Goal: Contribute content: Contribute content

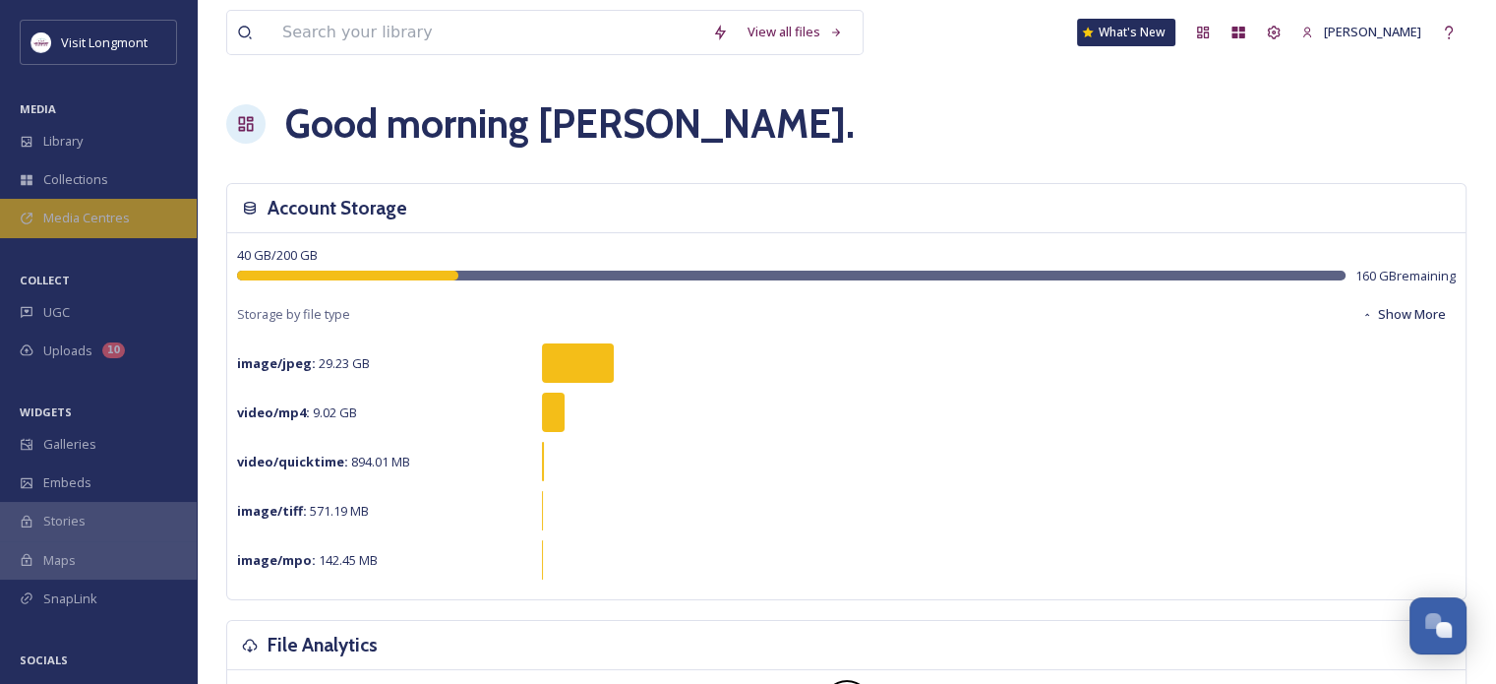
click at [98, 217] on span "Media Centres" at bounding box center [86, 218] width 87 height 19
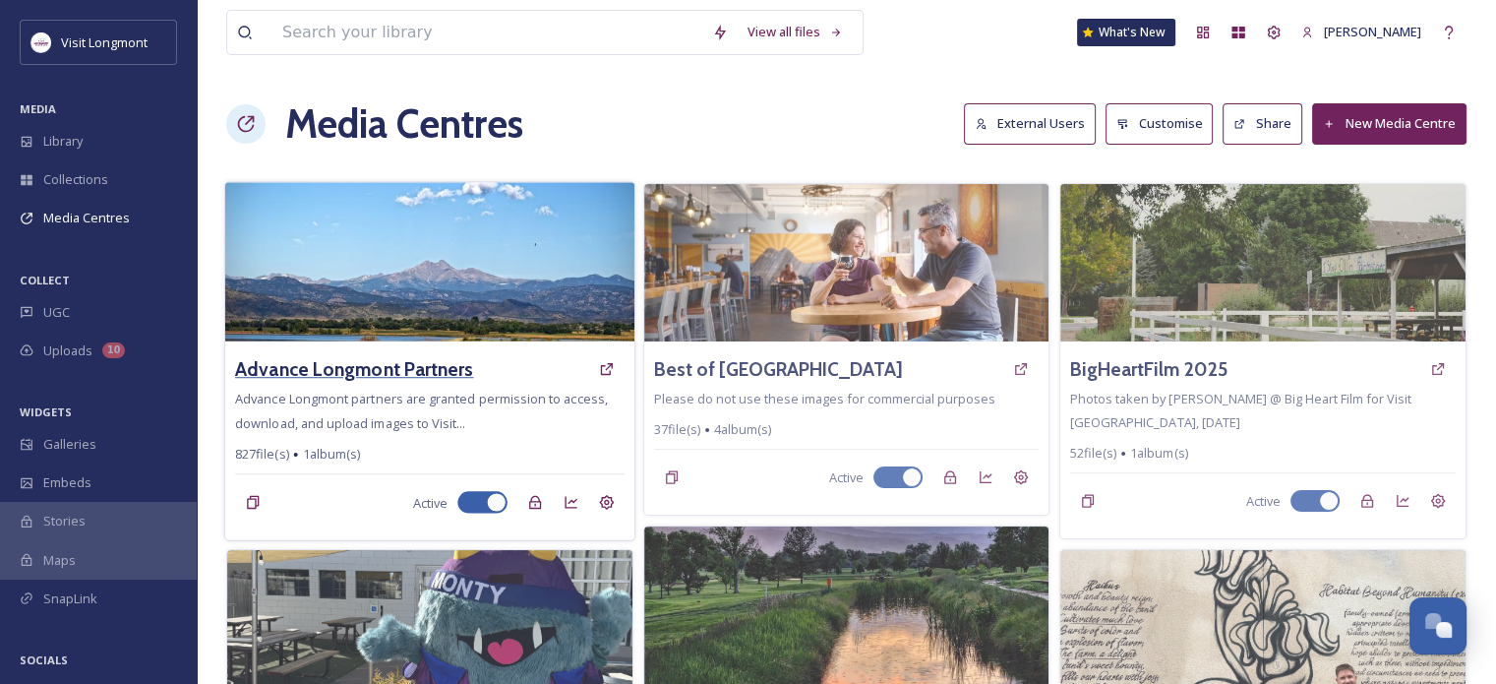
click at [357, 369] on h3 "Advance Longmont Partners" at bounding box center [354, 369] width 238 height 29
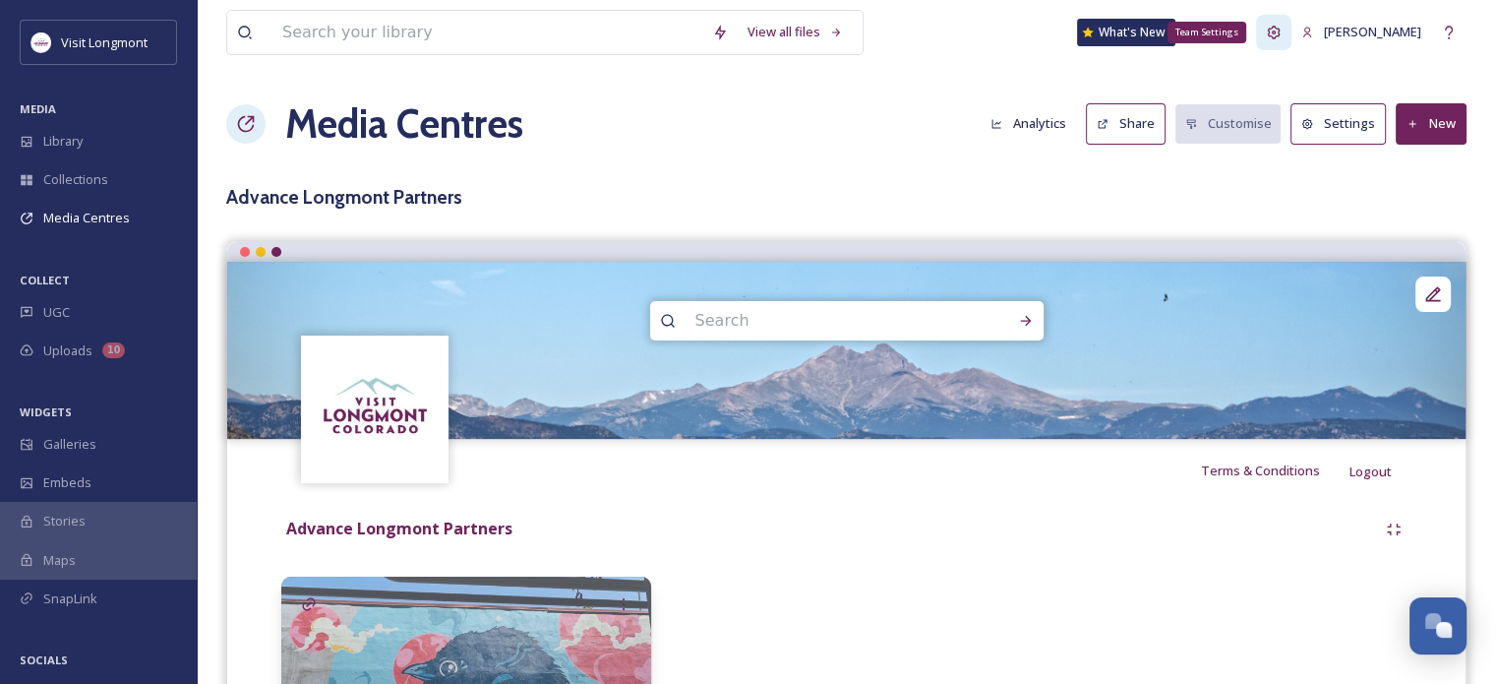
click at [1271, 26] on icon at bounding box center [1274, 33] width 16 height 16
click at [1226, 473] on span "Terms & Conditions" at bounding box center [1260, 470] width 119 height 18
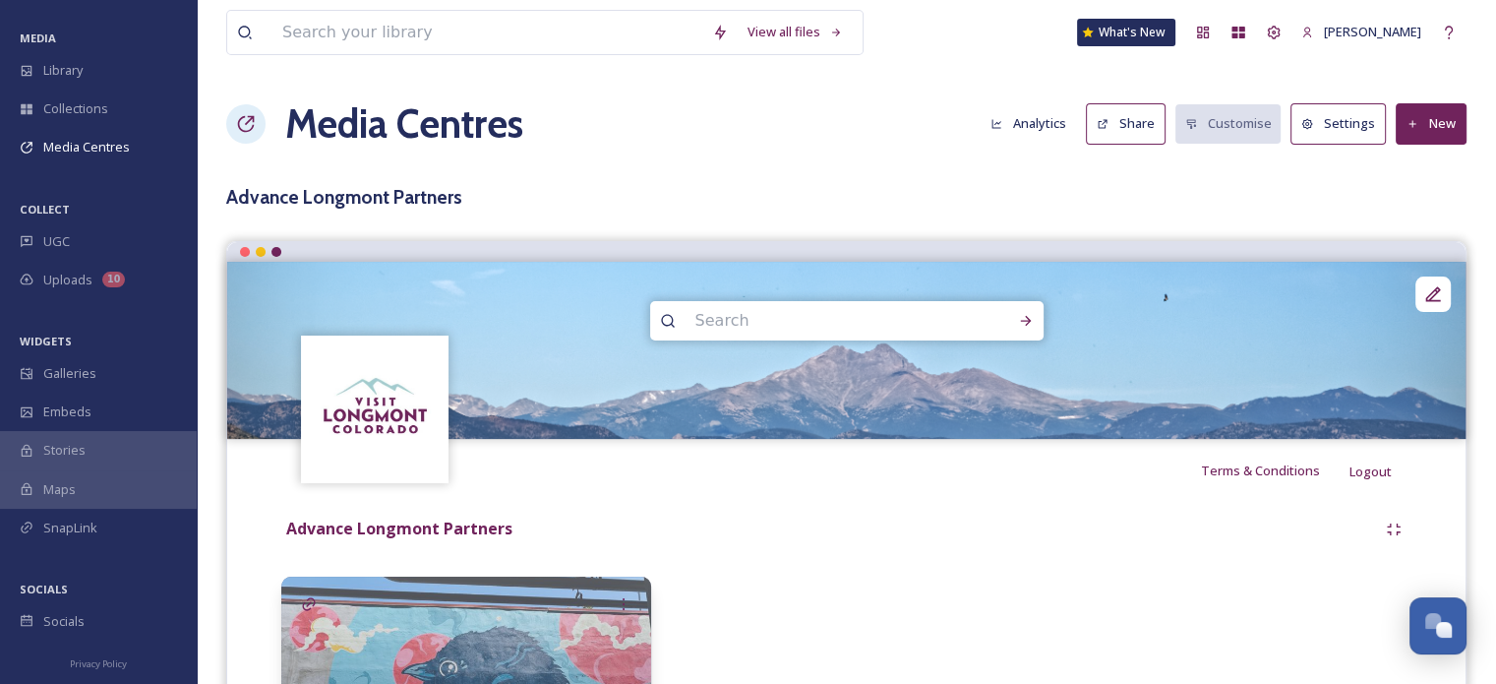
click at [1340, 128] on button "Settings" at bounding box center [1338, 123] width 95 height 40
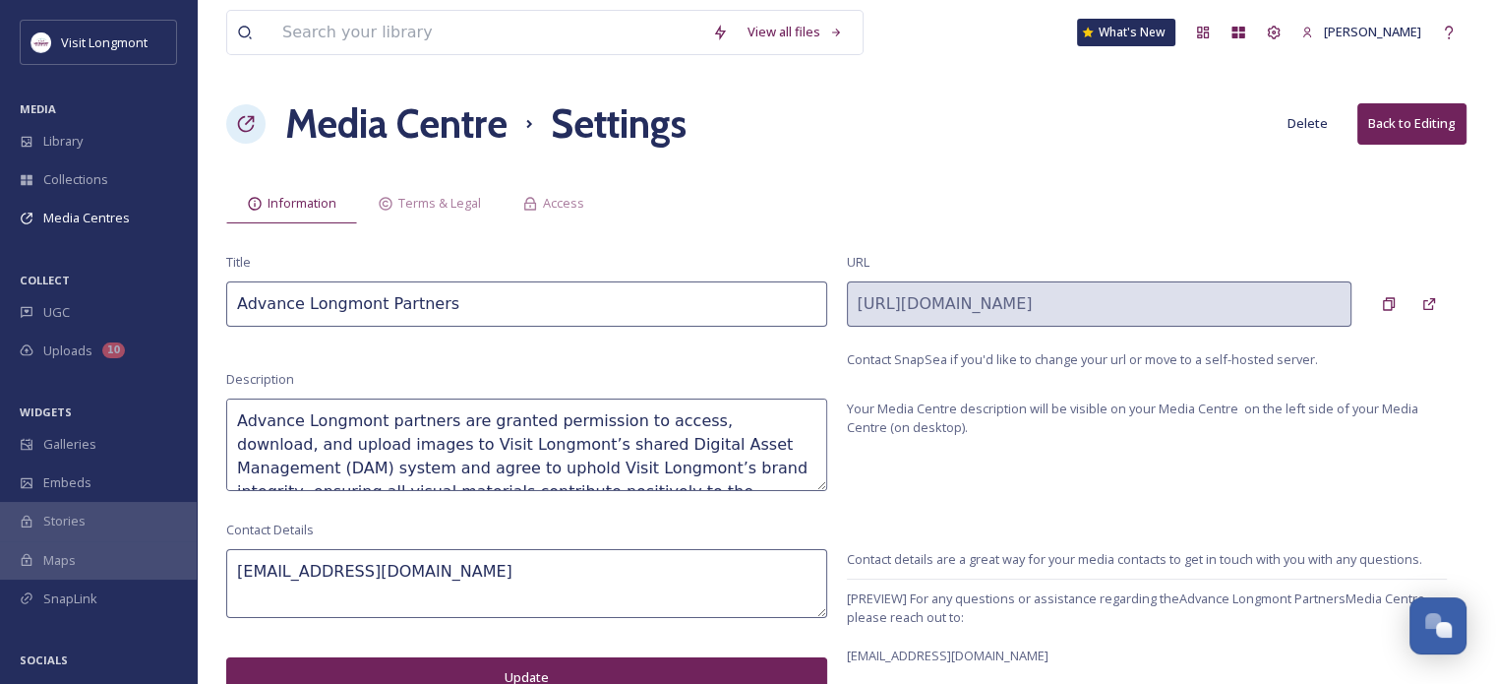
drag, startPoint x: 617, startPoint y: 471, endPoint x: 157, endPoint y: 382, distance: 468.0
click at [157, 382] on div "Visit Longmont MEDIA Library Collections Media Centres COLLECT UGC Uploads 10 W…" at bounding box center [748, 348] width 1496 height 697
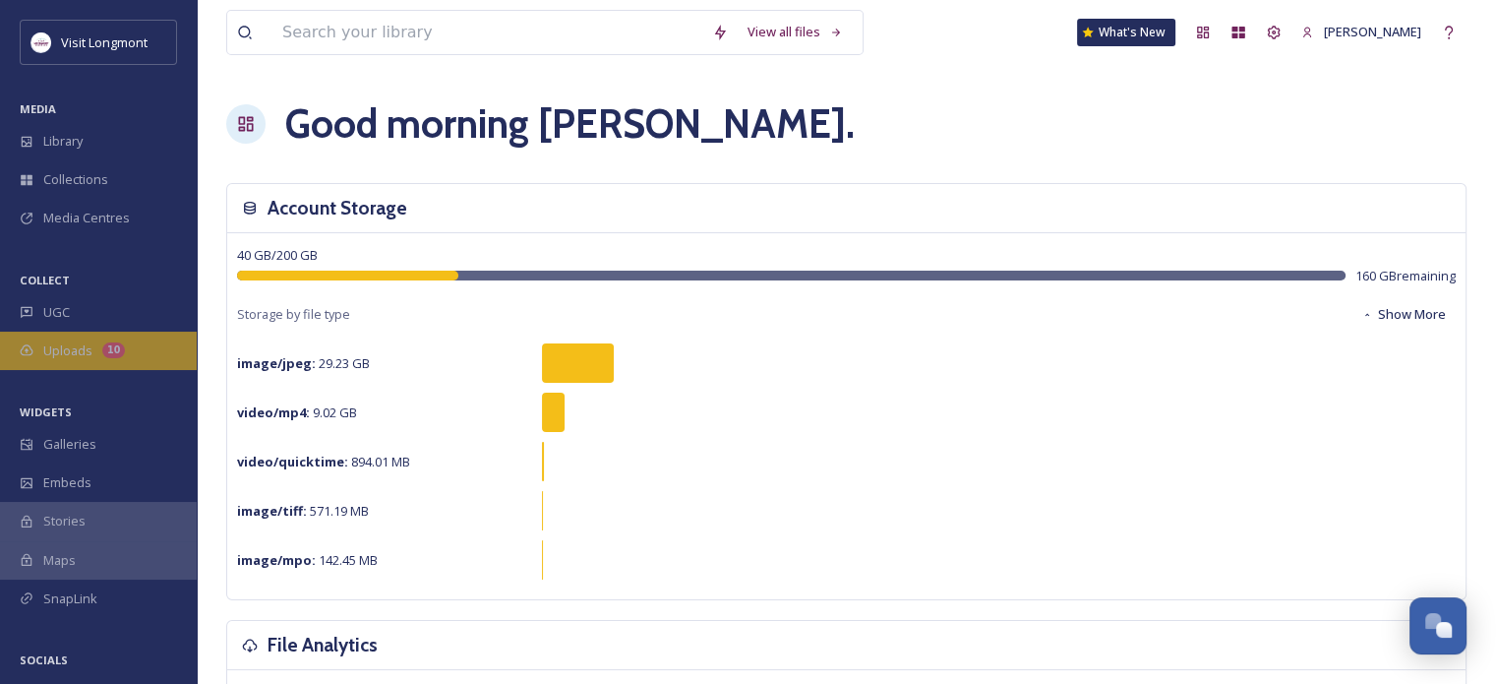
click at [99, 343] on div "Uploads 10" at bounding box center [98, 351] width 197 height 38
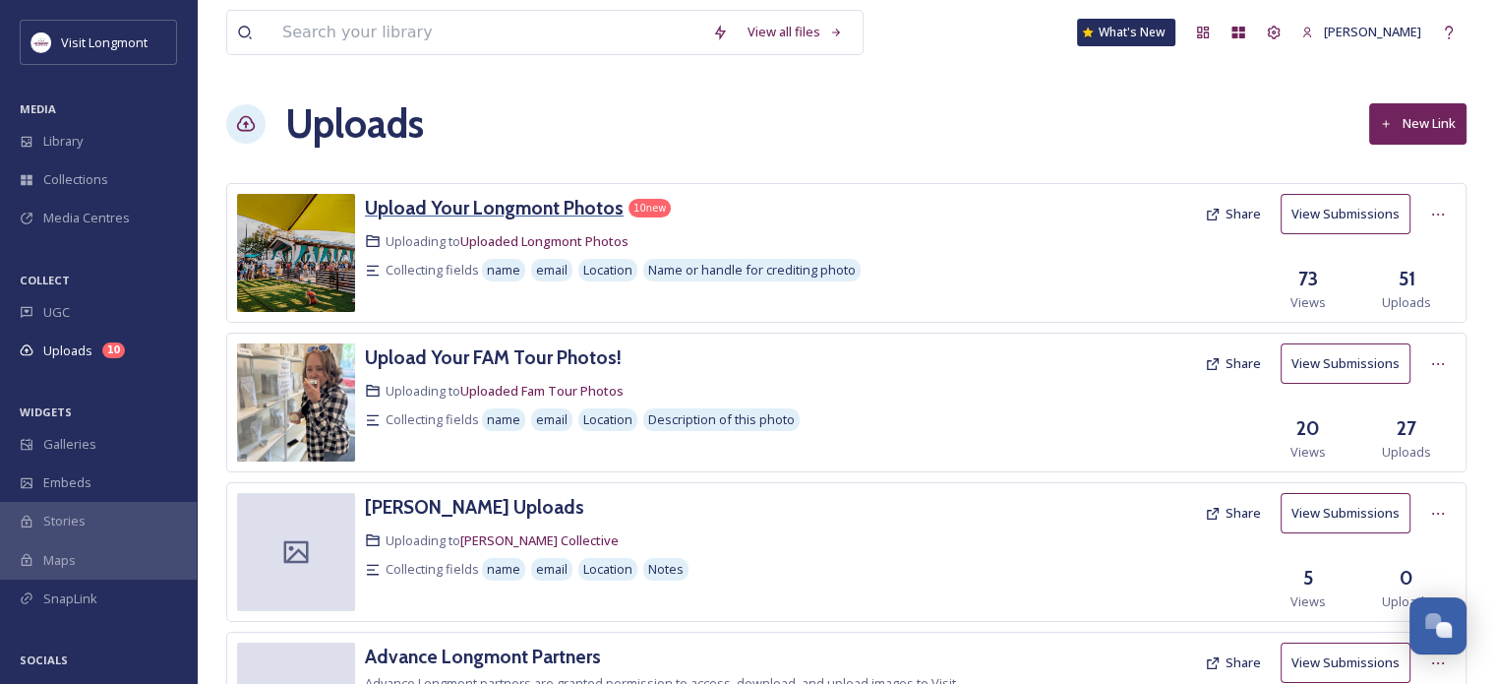
click at [446, 216] on h3 "Upload Your Longmont Photos" at bounding box center [494, 208] width 259 height 24
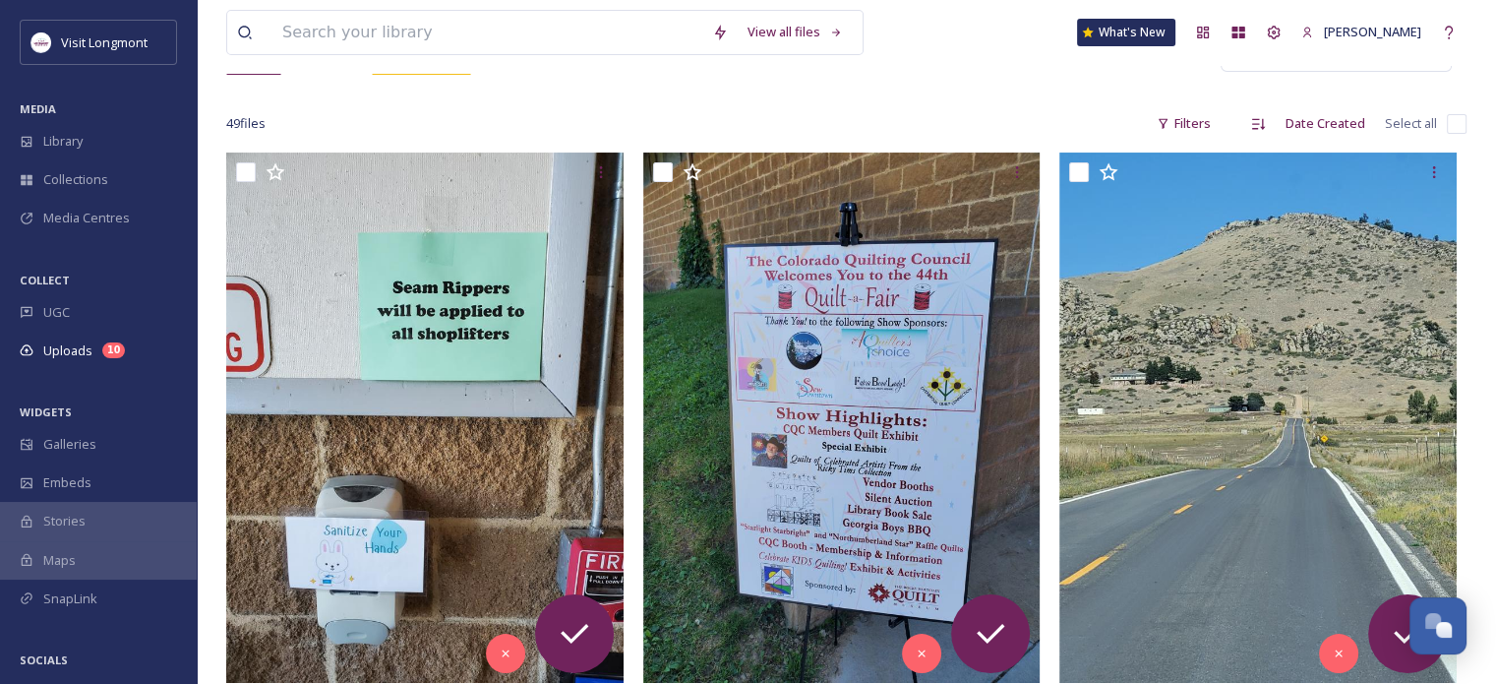
scroll to position [236, 0]
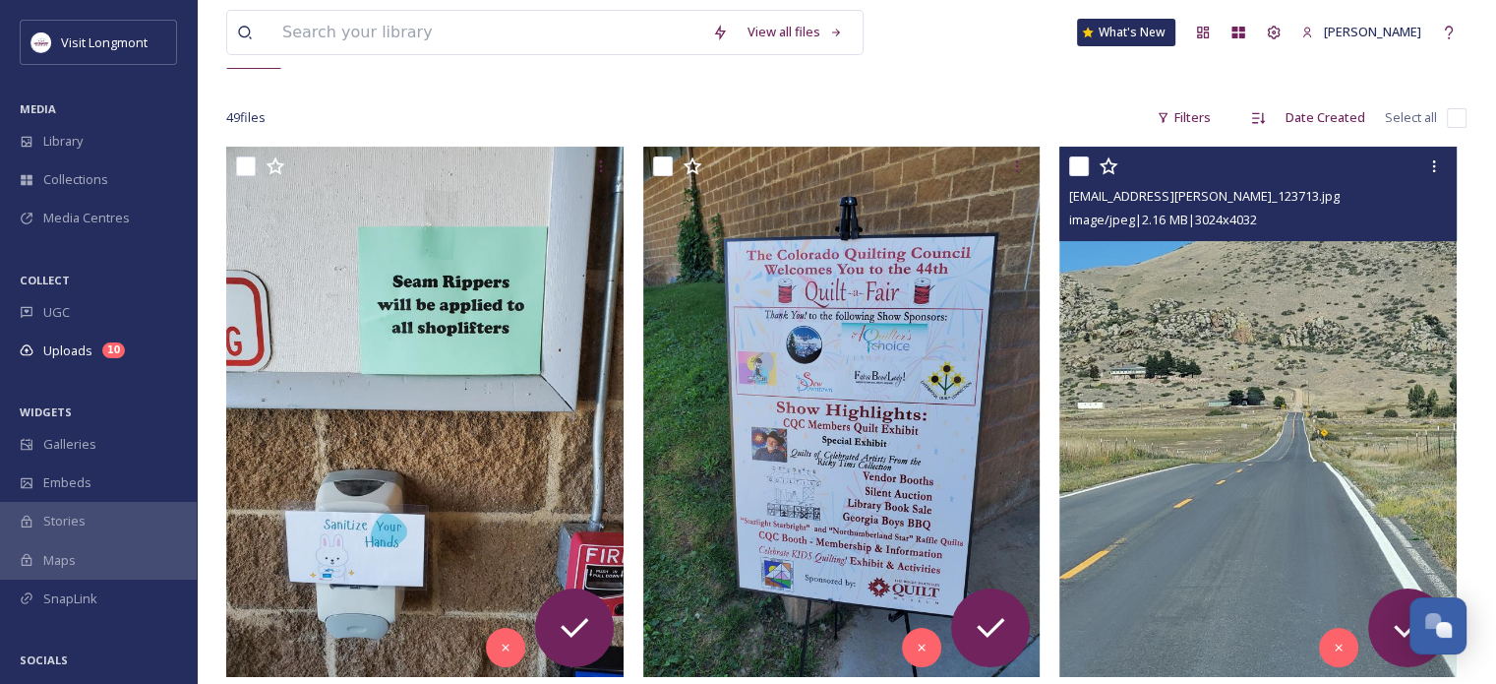
click at [1077, 170] on input "checkbox" at bounding box center [1079, 166] width 20 height 20
checkbox input "true"
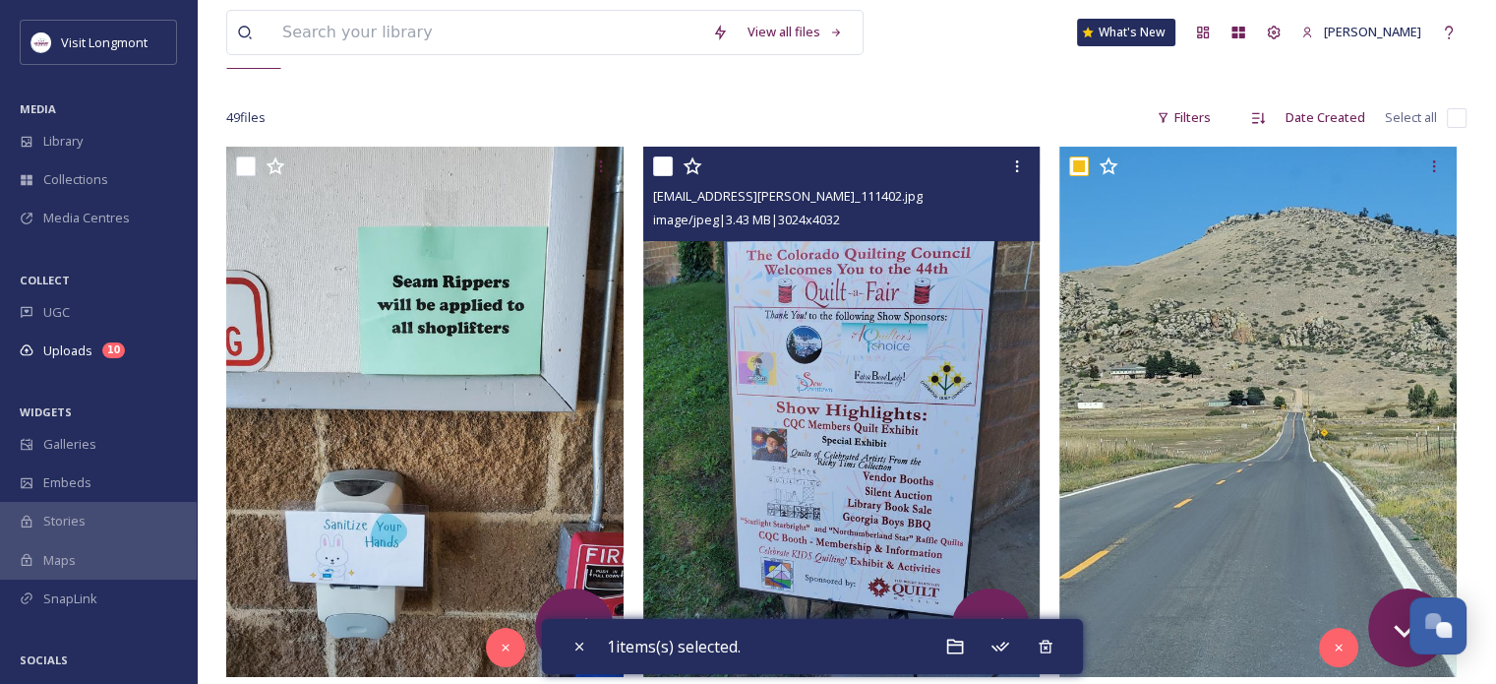
click at [666, 166] on input "checkbox" at bounding box center [663, 166] width 20 height 20
checkbox input "true"
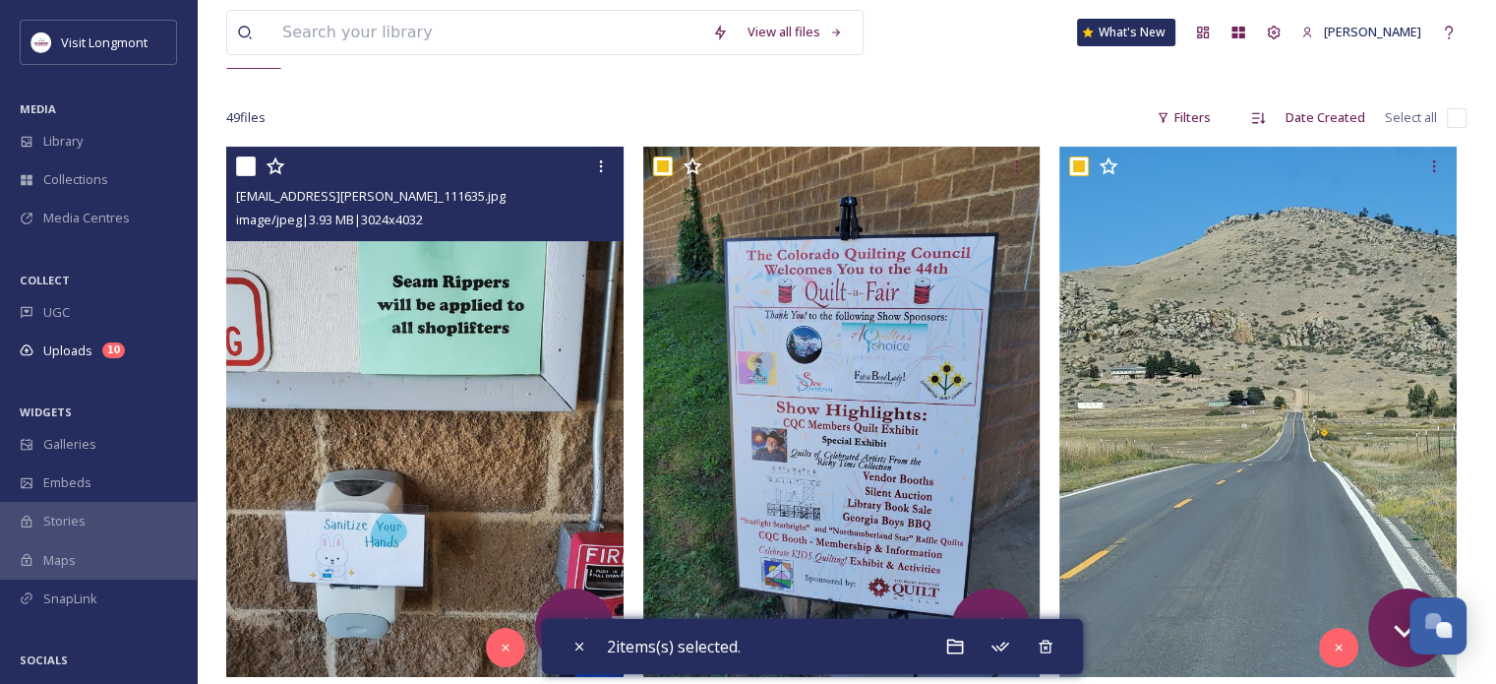
click at [244, 164] on input "checkbox" at bounding box center [246, 166] width 20 height 20
checkbox input "true"
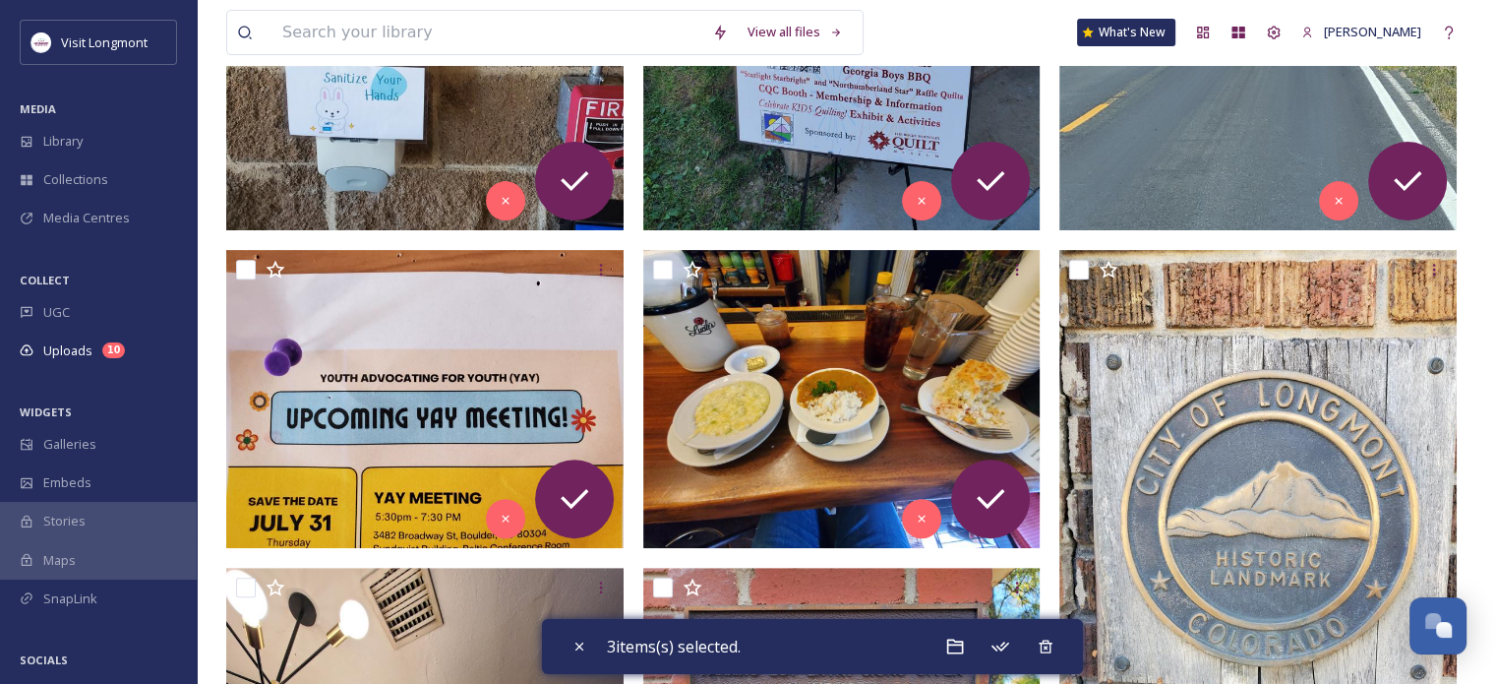
scroll to position [685, 0]
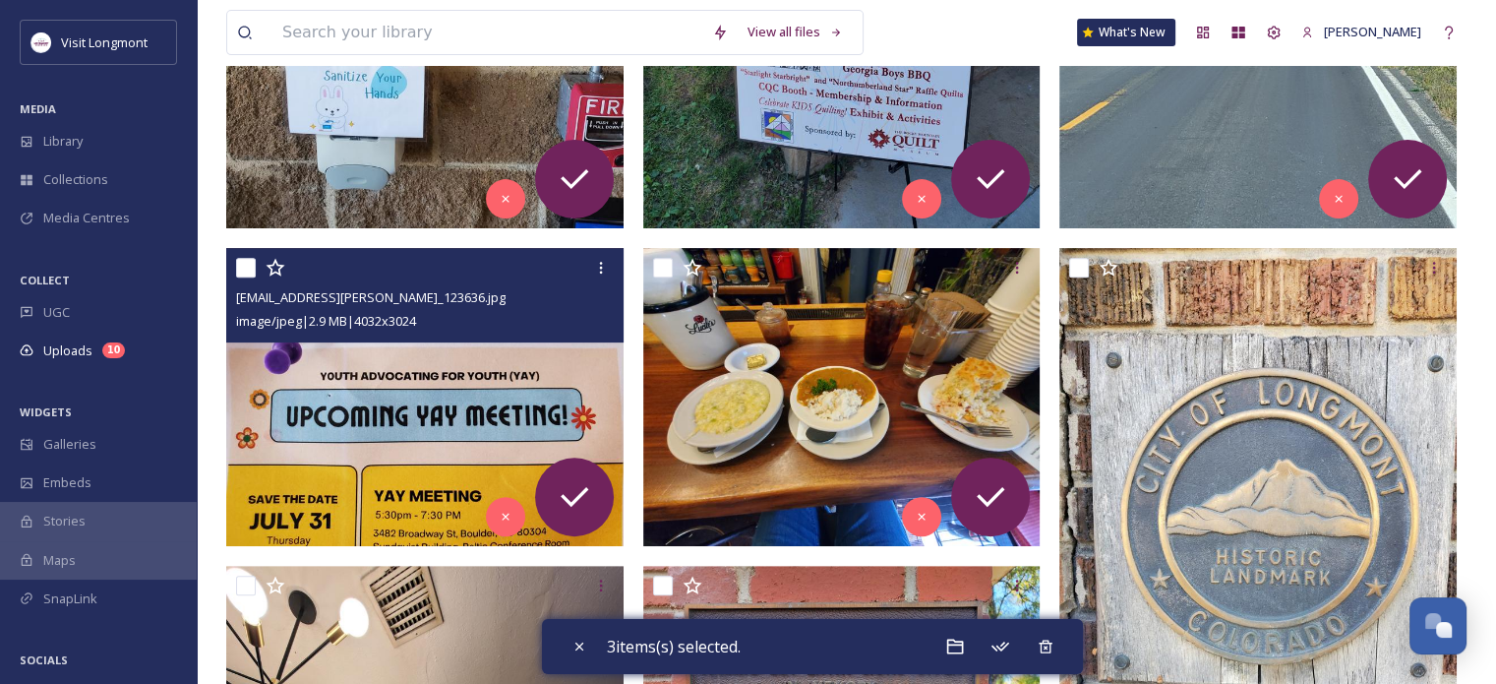
click at [245, 262] on input "checkbox" at bounding box center [246, 268] width 20 height 20
checkbox input "true"
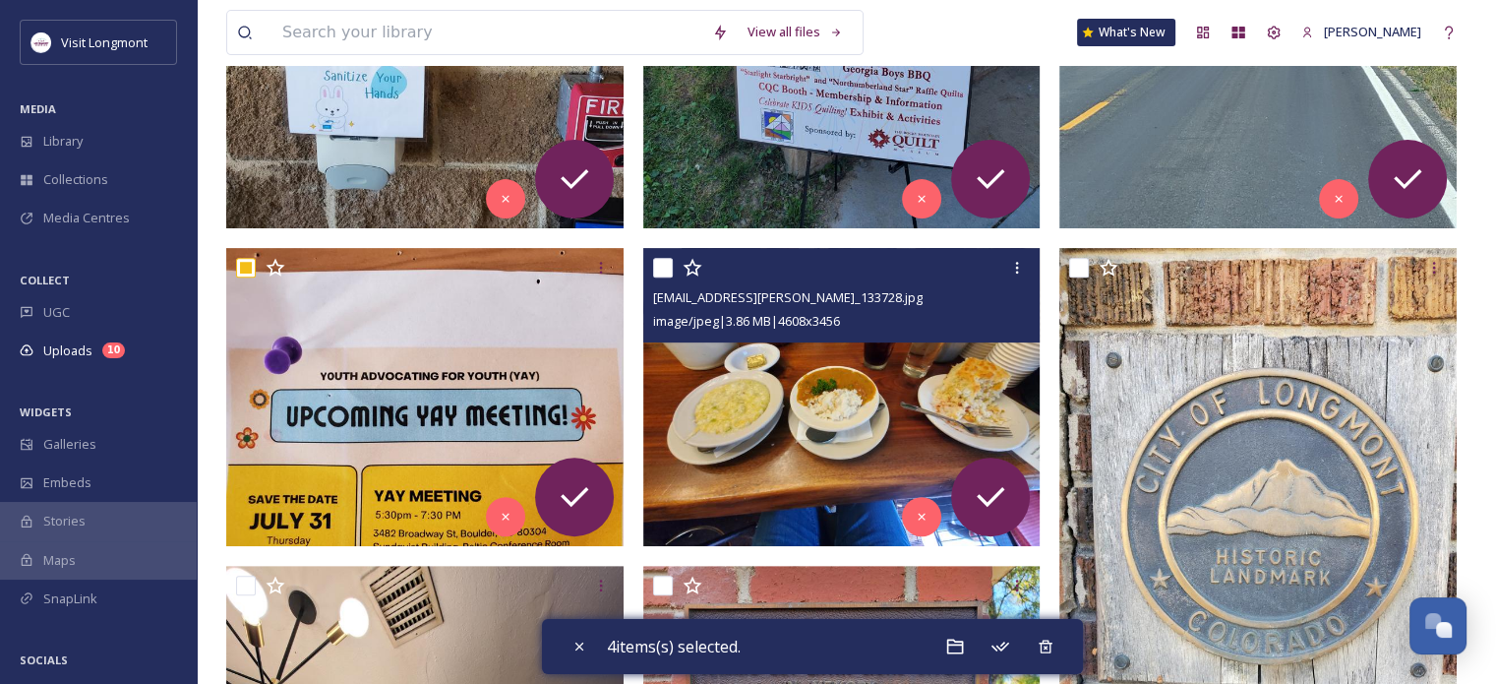
click at [661, 267] on input "checkbox" at bounding box center [663, 268] width 20 height 20
checkbox input "true"
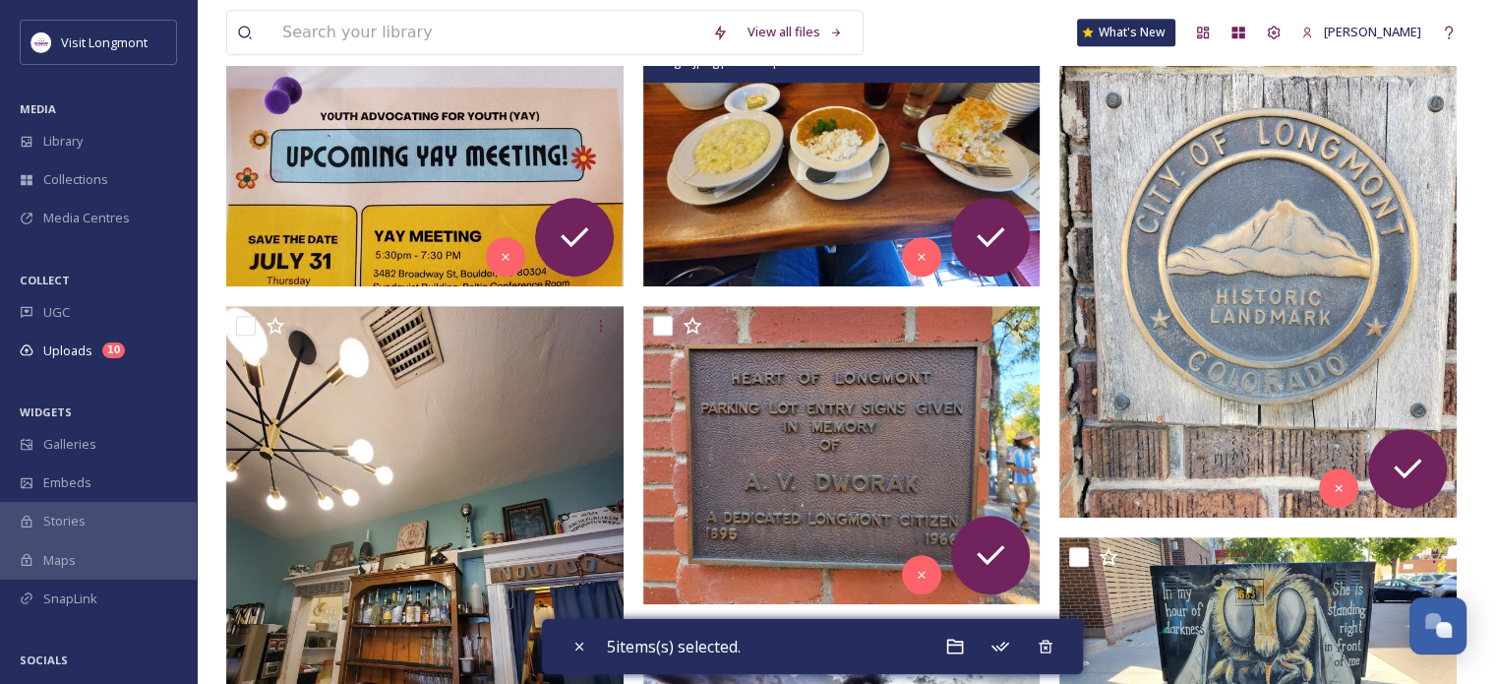
scroll to position [944, 0]
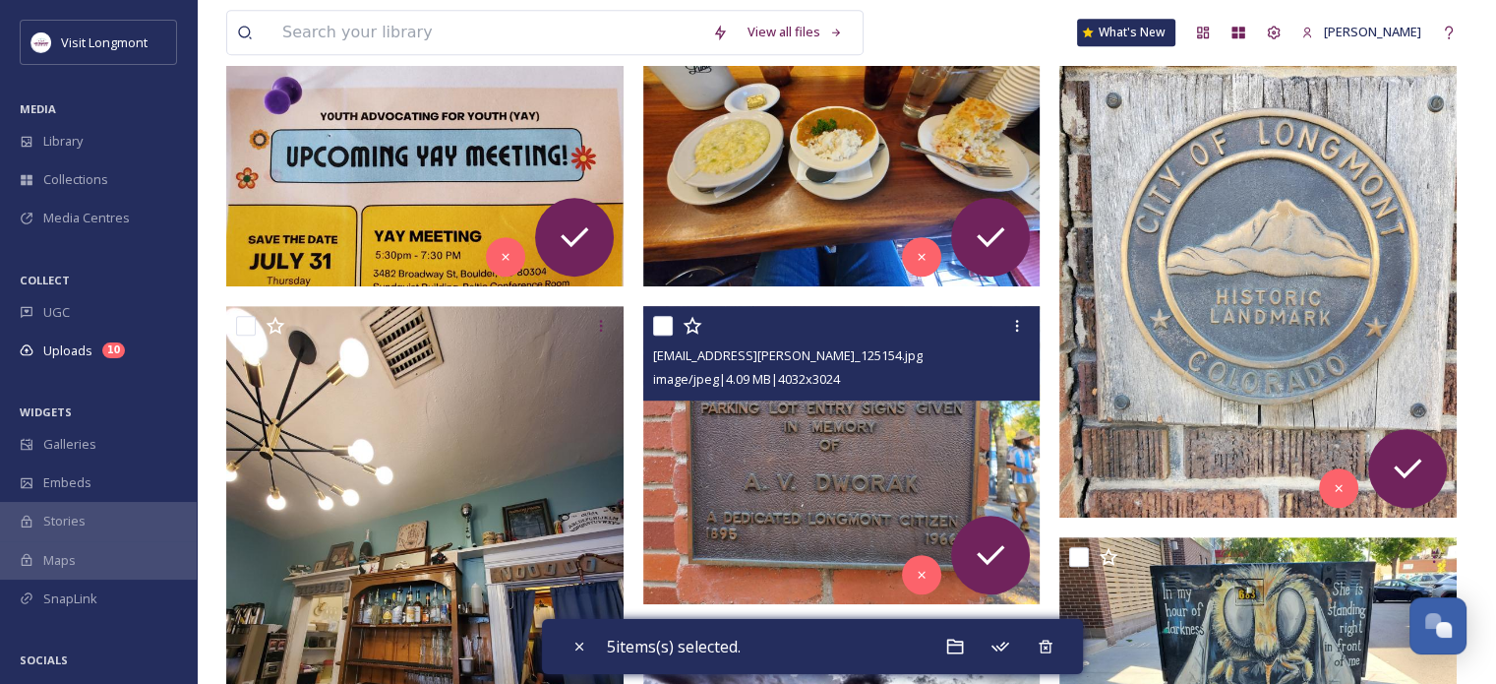
click at [662, 324] on input "checkbox" at bounding box center [663, 326] width 20 height 20
checkbox input "true"
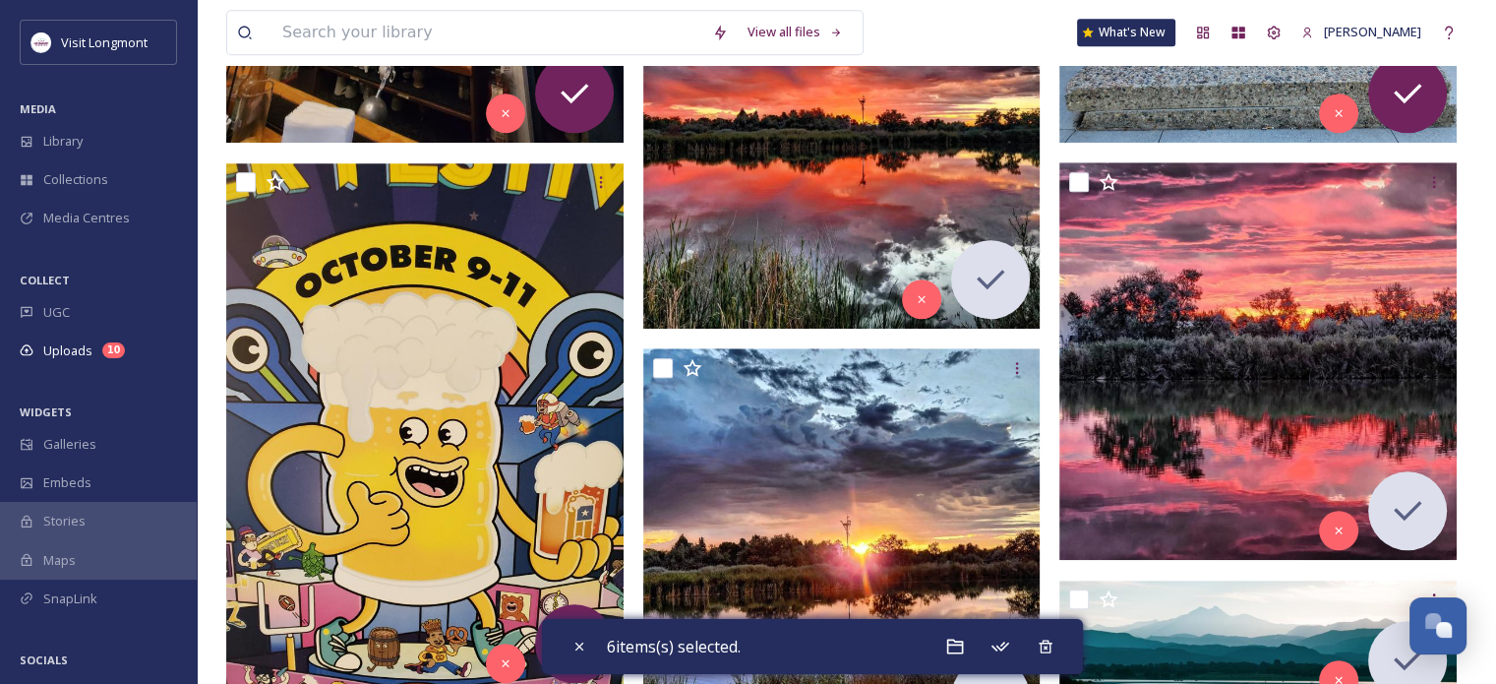
scroll to position [1641, 0]
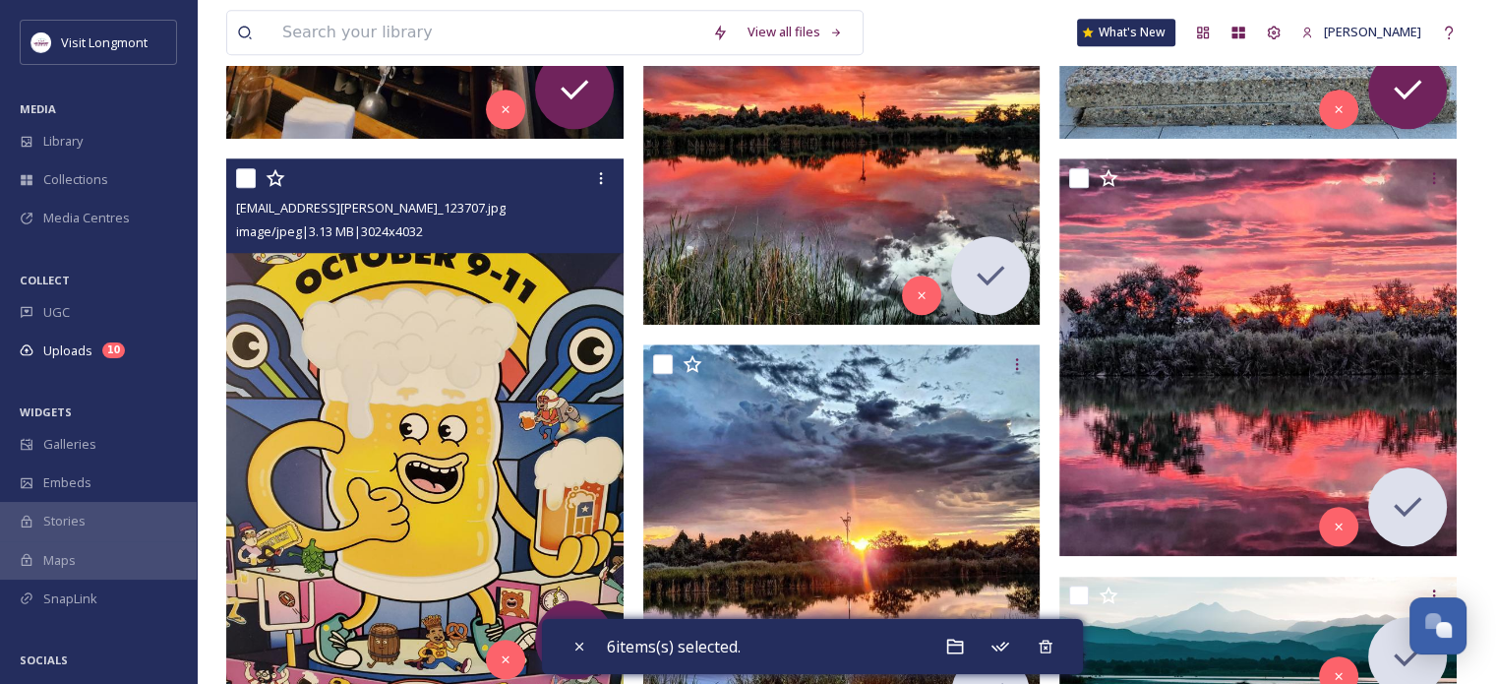
click at [250, 179] on input "checkbox" at bounding box center [246, 178] width 20 height 20
checkbox input "true"
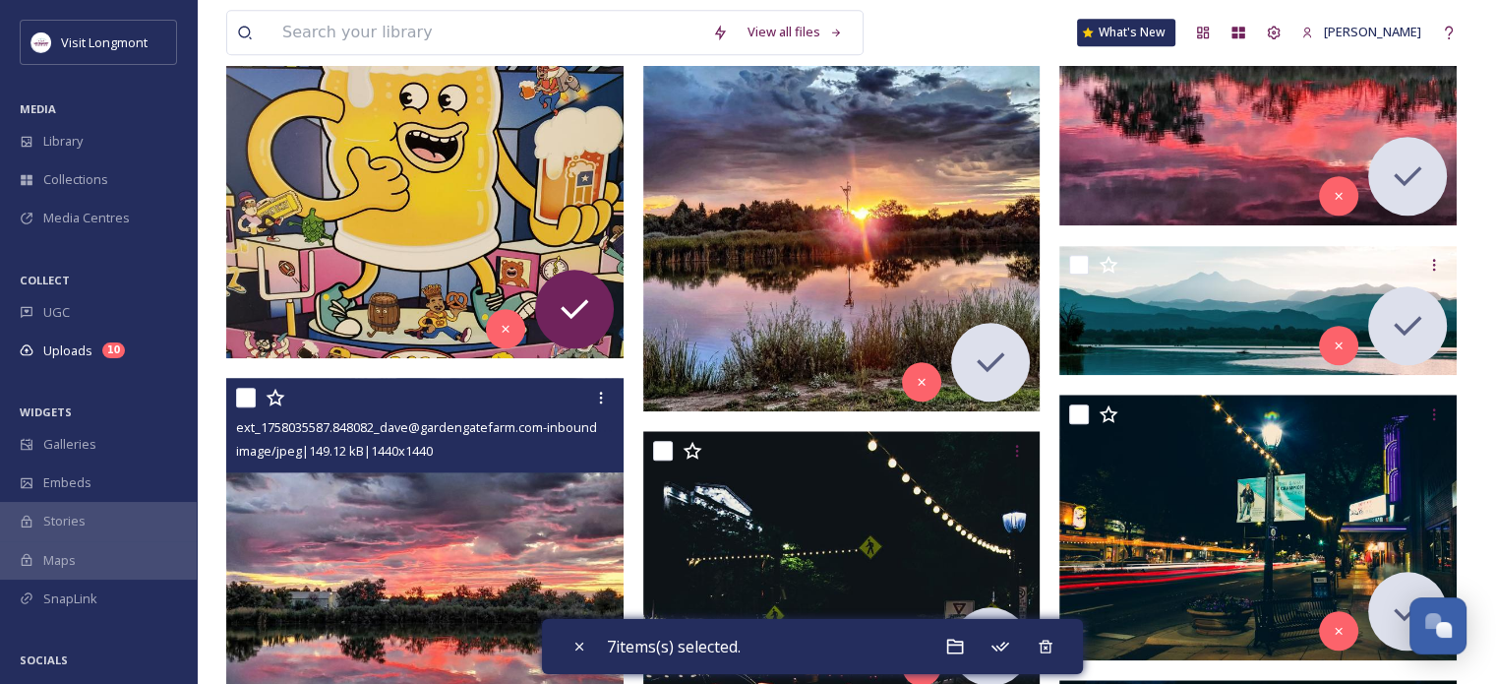
scroll to position [1930, 0]
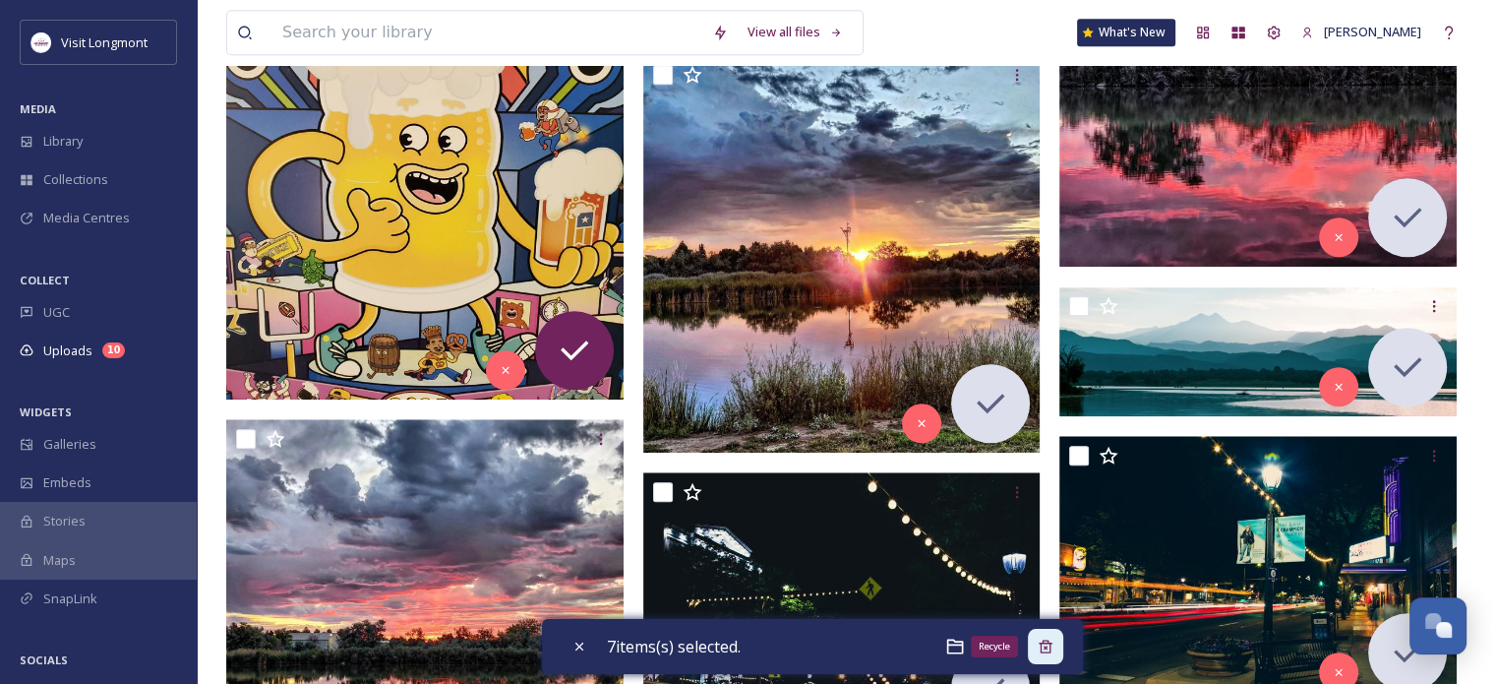
click at [1051, 653] on icon at bounding box center [1046, 646] width 16 height 16
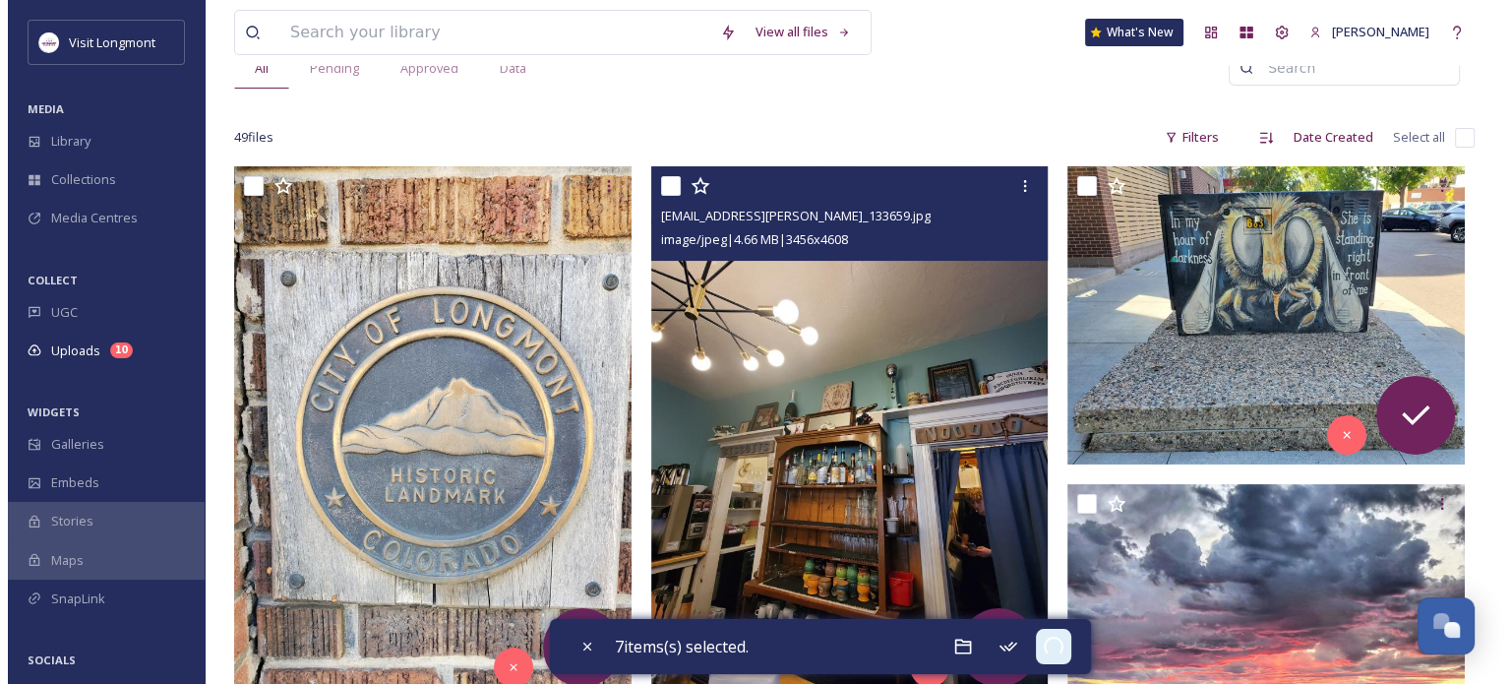
scroll to position [219, 0]
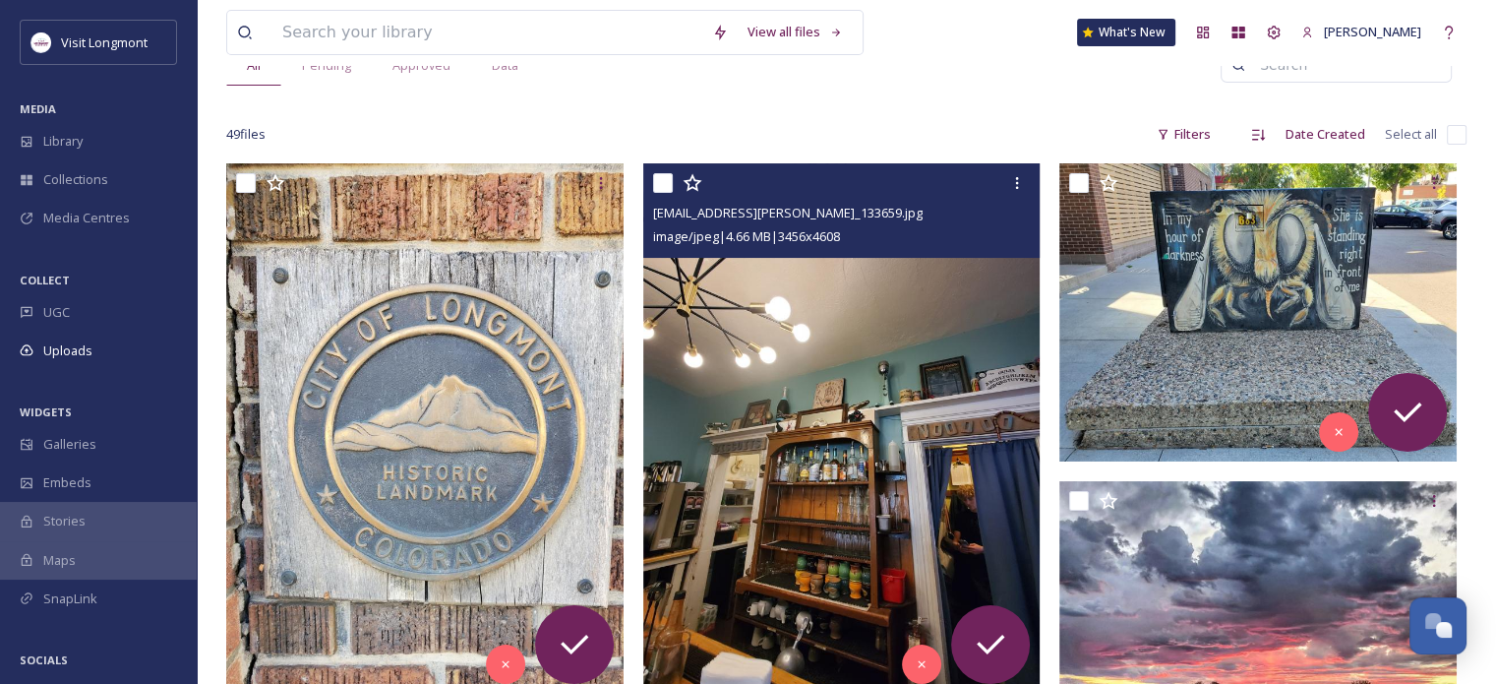
click at [922, 349] on img at bounding box center [841, 427] width 397 height 529
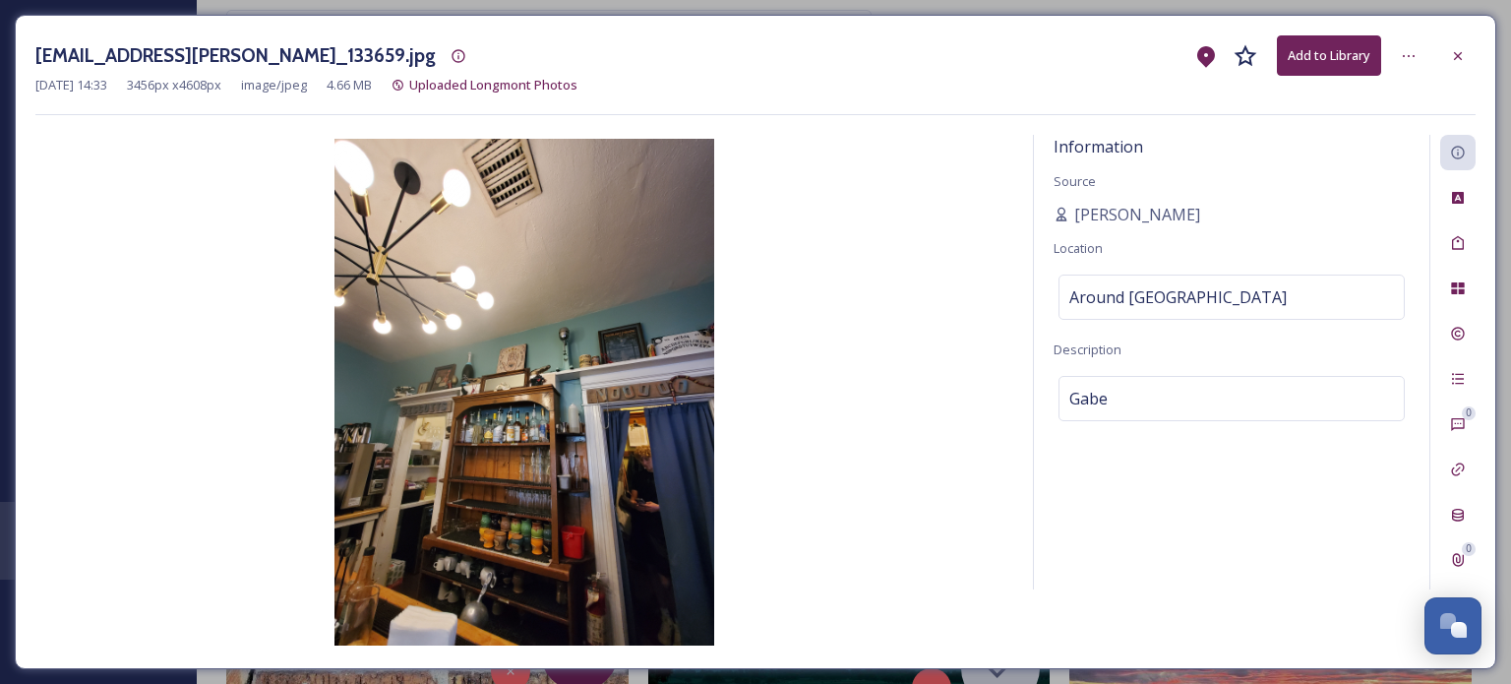
click at [1062, 65] on div "ext_1759091588.243837_gabe@knezek.net-20250928_133659.jpg Add to Library" at bounding box center [755, 55] width 1440 height 40
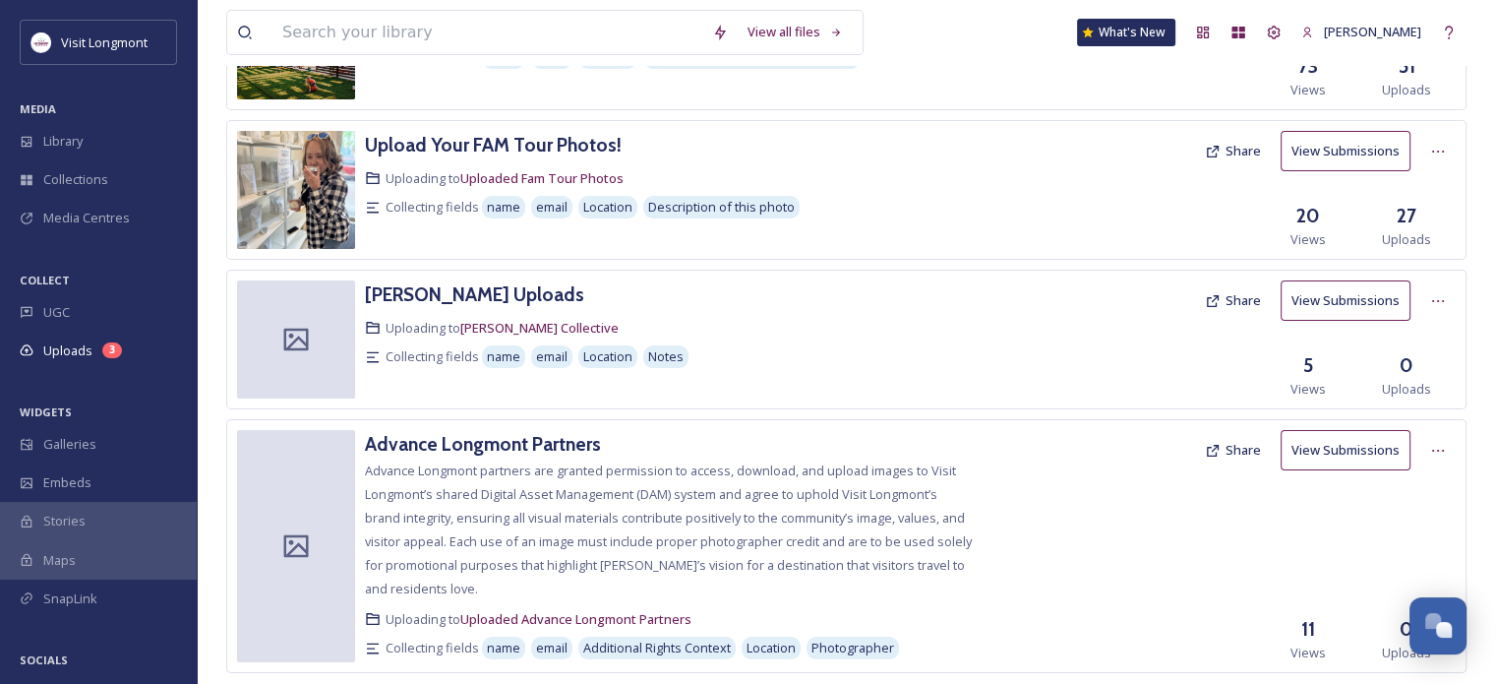
scroll to position [259, 0]
